Goal: Check status

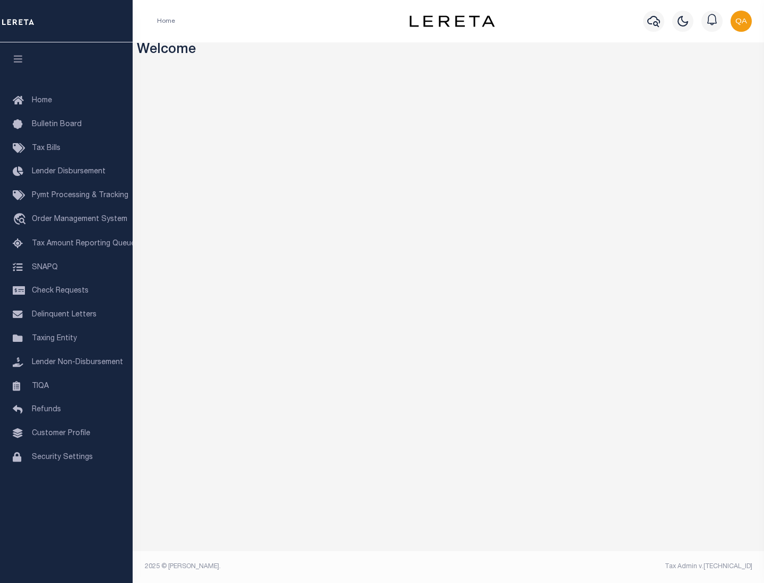
click at [66, 291] on span "Check Requests" at bounding box center [60, 290] width 57 height 7
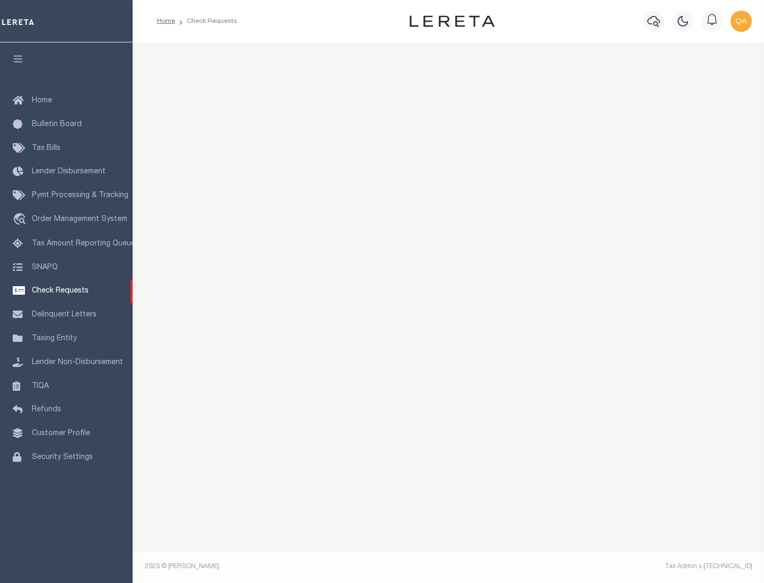
select select "50"
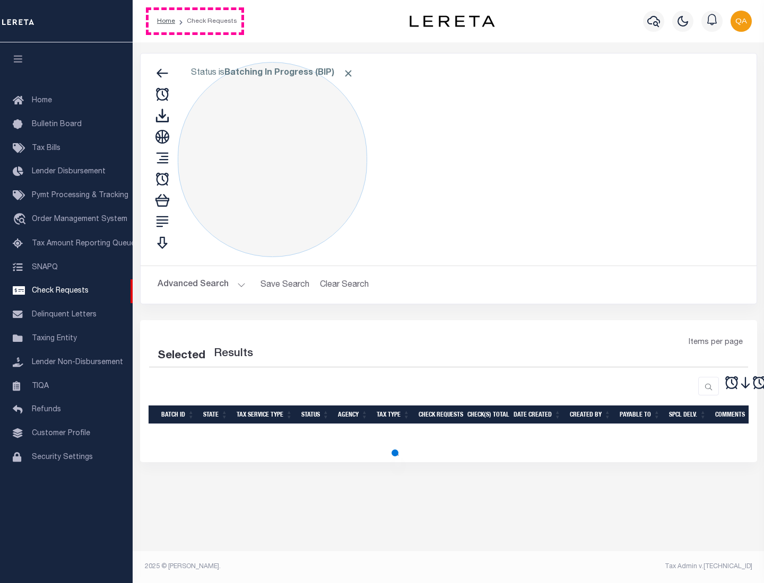
select select "50"
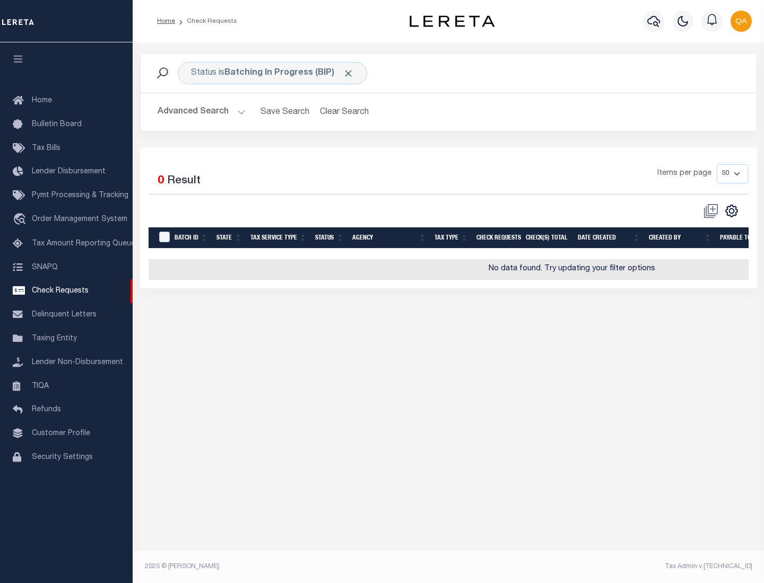
click at [348, 73] on span "Click to Remove" at bounding box center [348, 73] width 11 height 11
